Goal: Task Accomplishment & Management: Manage account settings

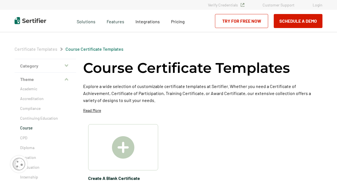
click at [319, 7] on div "Verify Credentials Customer Support Login" at bounding box center [168, 5] width 337 height 10
click at [318, 4] on link "Login" at bounding box center [317, 5] width 10 height 5
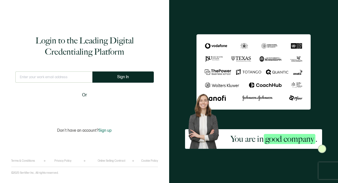
click at [46, 77] on input "text" at bounding box center [53, 76] width 77 height 11
